Goal: Find specific page/section: Find specific page/section

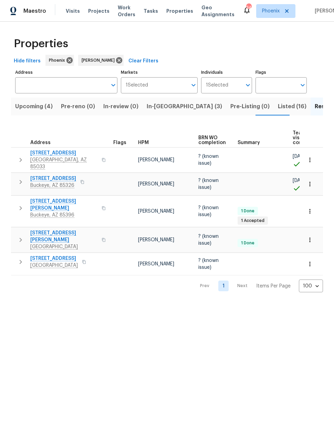
click at [38, 108] on span "Upcoming (4)" at bounding box center [34, 107] width 38 height 10
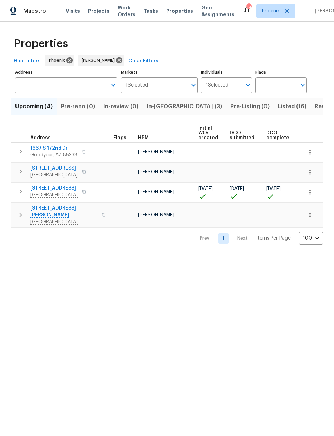
click at [59, 188] on span "2409 N 125th Dr" at bounding box center [54, 188] width 48 height 7
click at [278, 103] on span "Listed (16)" at bounding box center [292, 107] width 29 height 10
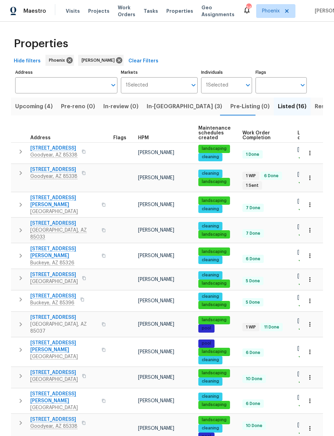
click at [59, 168] on span "12164 S 184th Ave" at bounding box center [53, 169] width 47 height 7
click at [315, 107] on span "Resale (5)" at bounding box center [328, 107] width 27 height 10
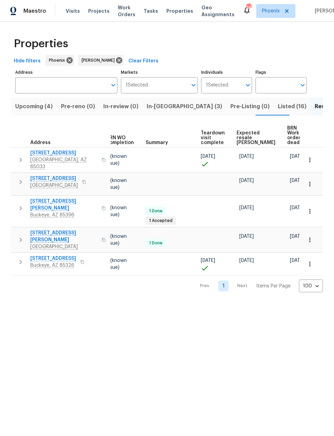
scroll to position [0, 92]
click at [278, 104] on span "Listed (16)" at bounding box center [292, 107] width 29 height 10
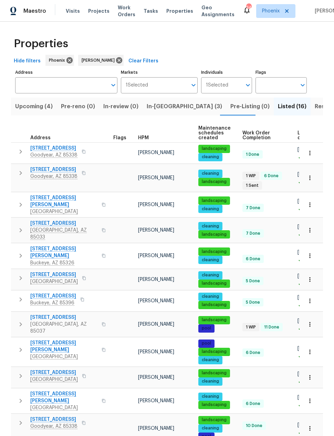
click at [315, 109] on span "Resale (5)" at bounding box center [328, 107] width 27 height 10
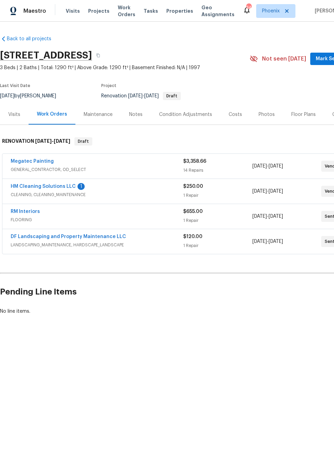
click at [72, 184] on link "HM Cleaning Solutions LLC" at bounding box center [43, 186] width 65 height 5
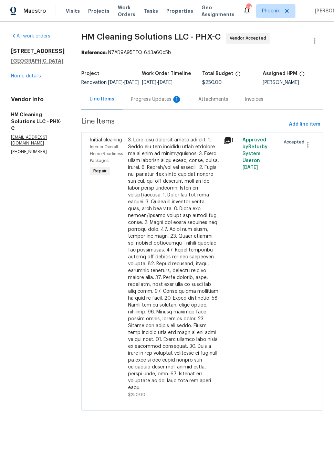
click at [181, 103] on div "Progress Updates 1" at bounding box center [156, 99] width 51 height 7
